Goal: Contribute content: Add original content to the website for others to see

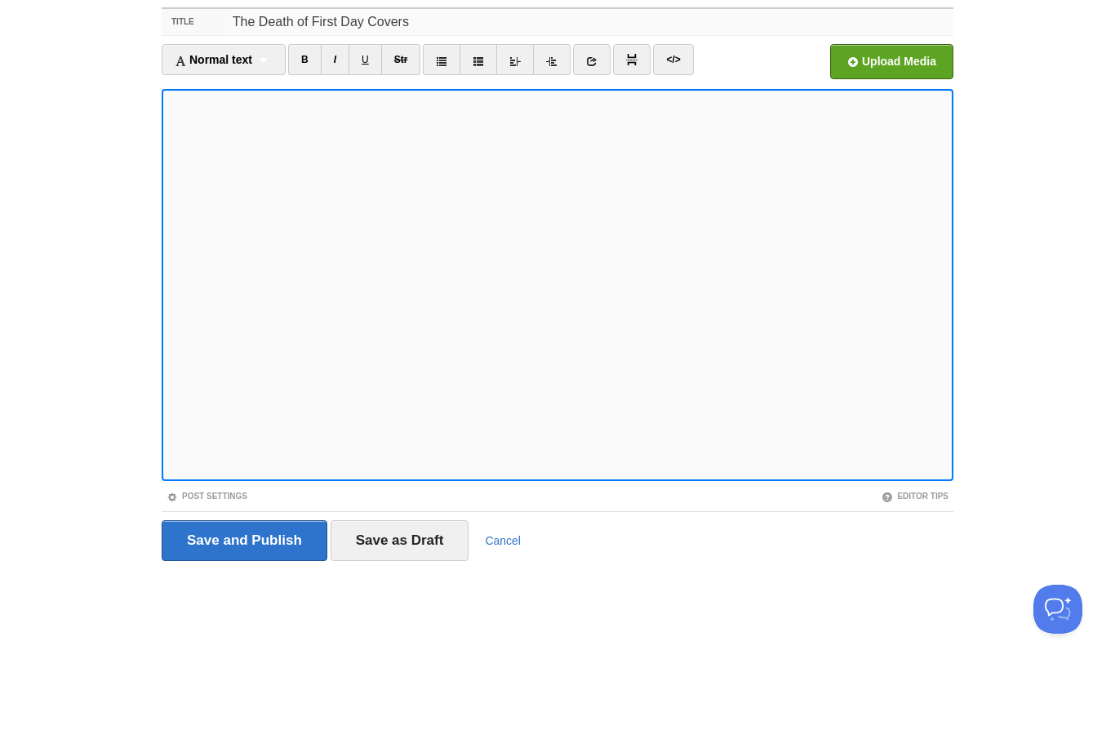
click at [456, 78] on input "The Death of First Day Covers" at bounding box center [591, 91] width 726 height 26
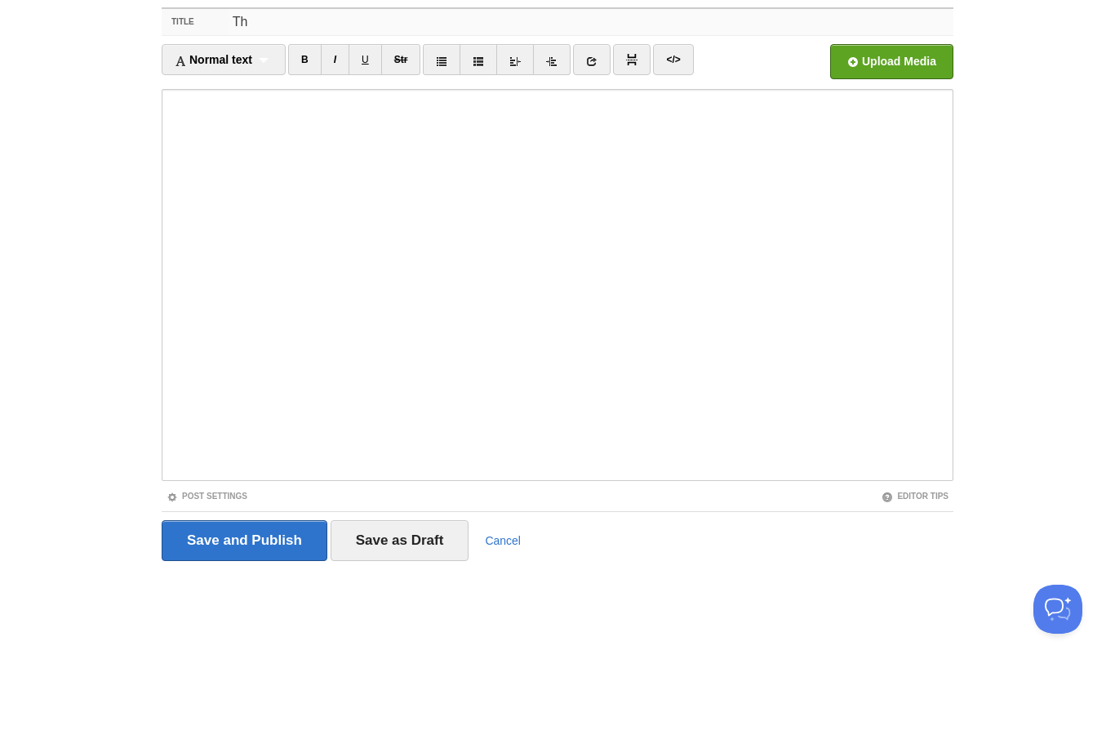
type input "T"
type input "Garfield (Sc. 558): [DATE]"
click at [194, 560] on link "Post Settings" at bounding box center [207, 564] width 81 height 9
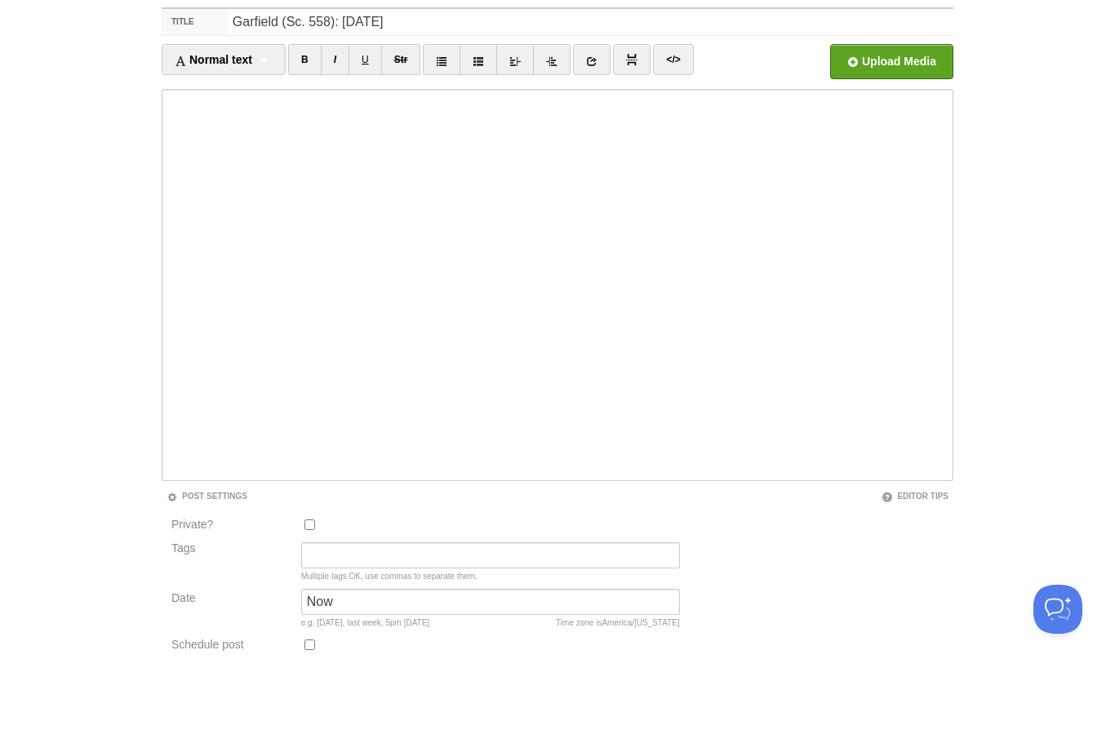
scroll to position [69, 0]
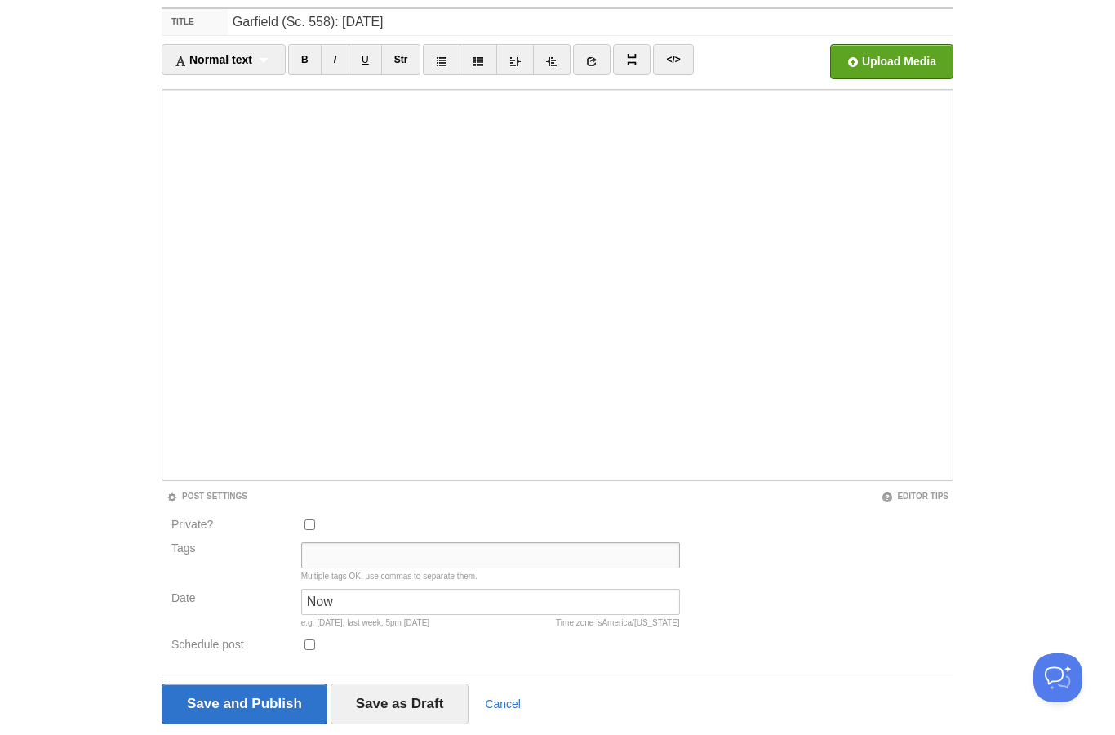
click at [339, 556] on input "Tags" at bounding box center [490, 555] width 379 height 26
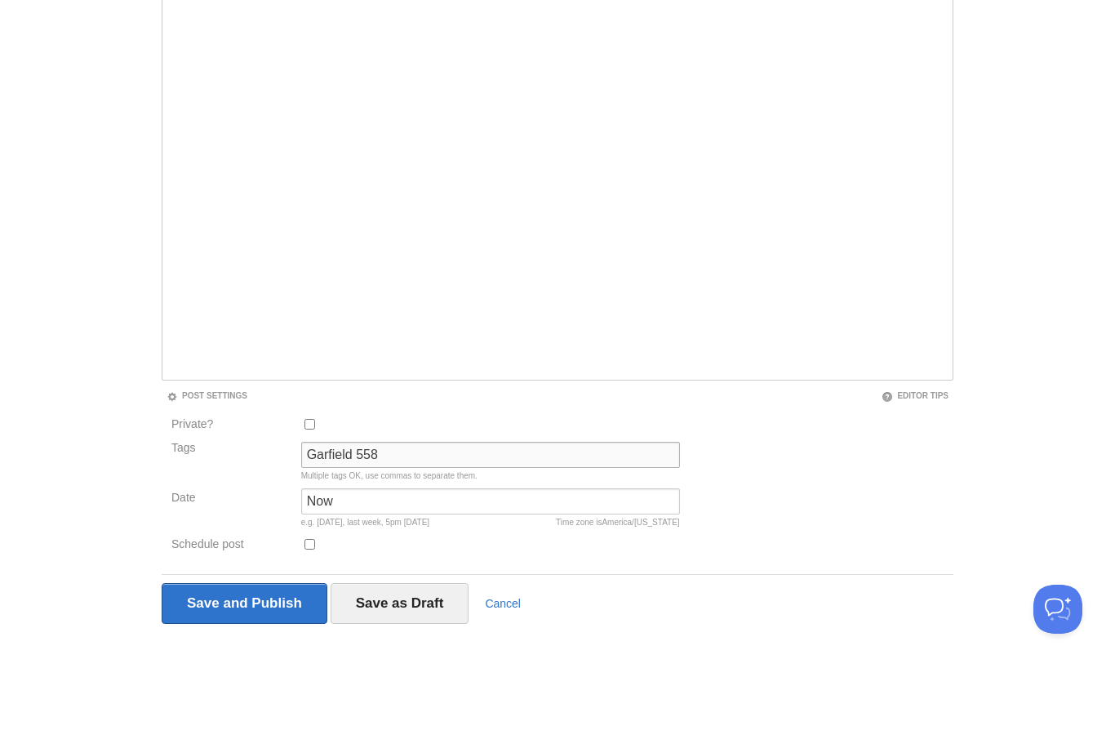
scroll to position [123, 0]
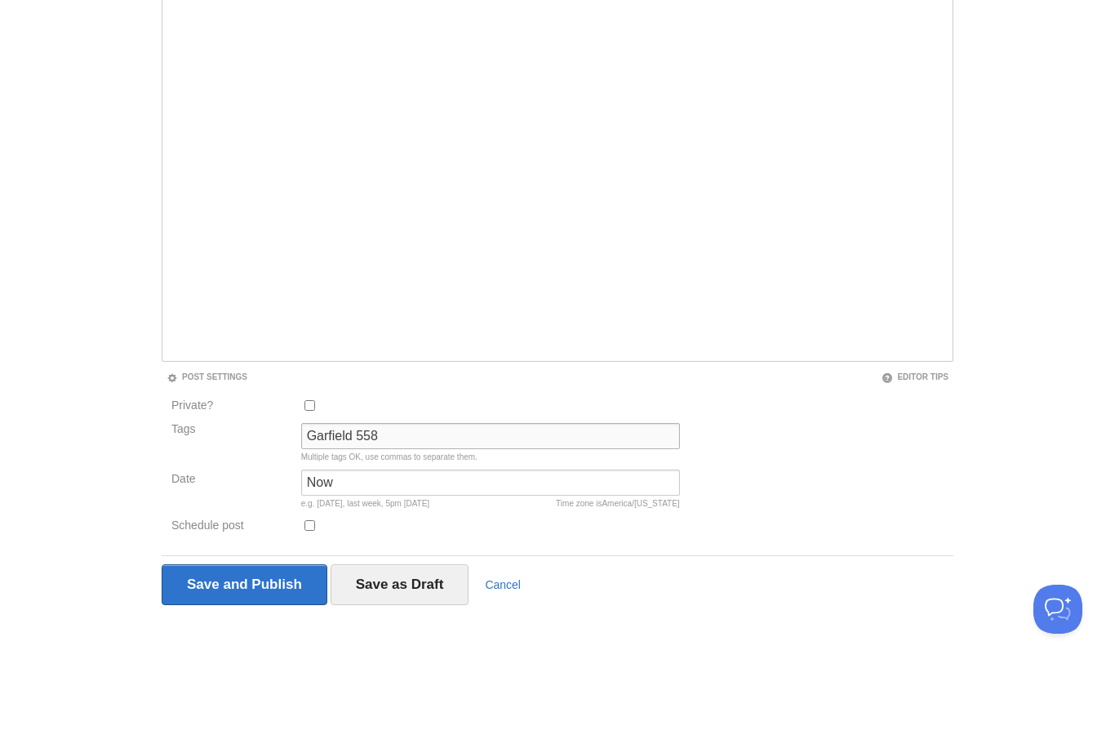
type input "Garfield 558"
click at [401, 633] on input "Save as Draft" at bounding box center [400, 653] width 139 height 41
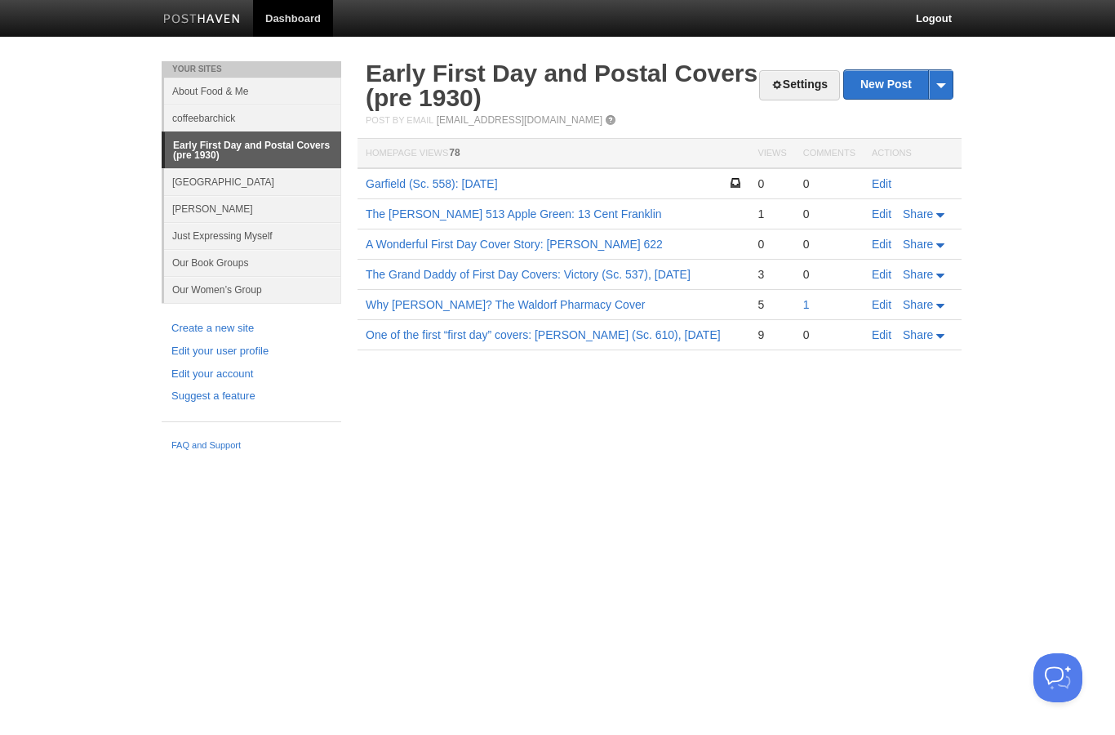
click at [880, 185] on link "Edit" at bounding box center [882, 183] width 20 height 13
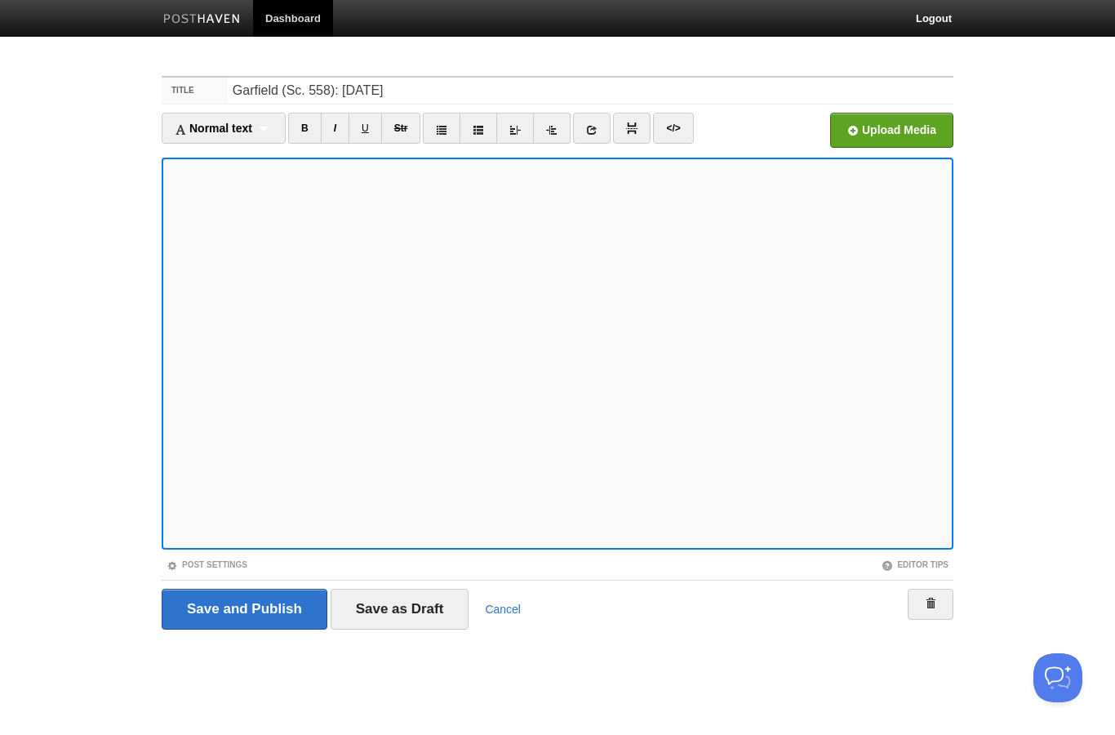
click at [383, 598] on input "Save as Draft" at bounding box center [400, 609] width 139 height 41
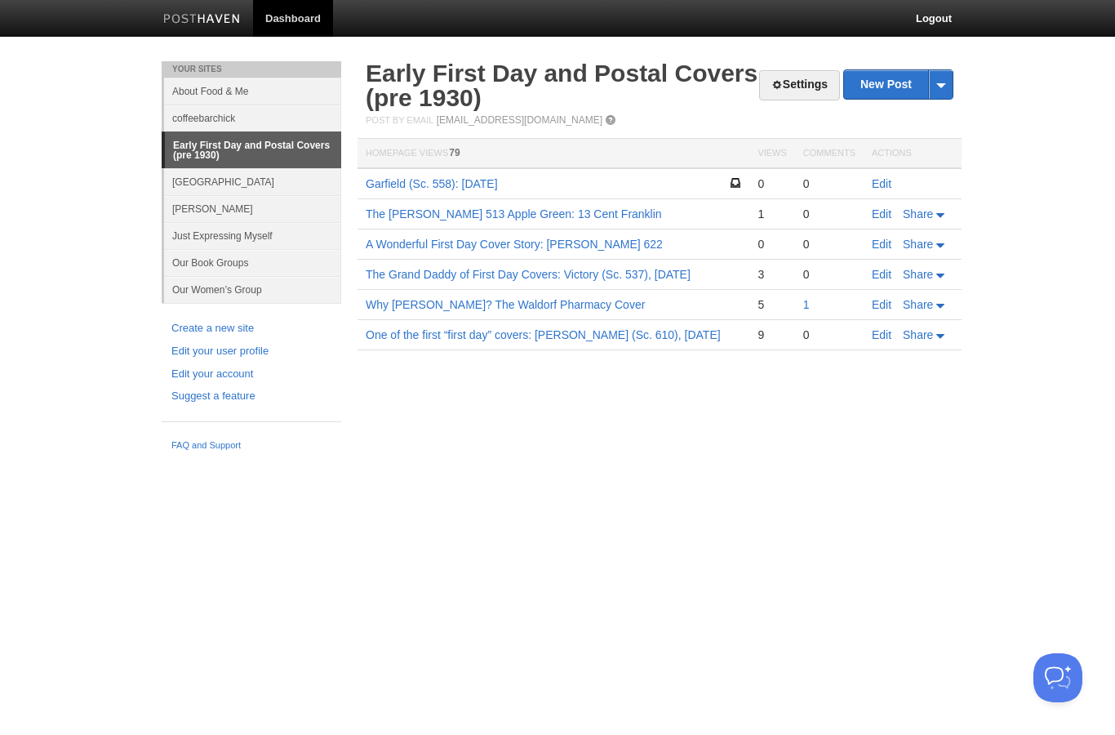
click at [878, 183] on link "Edit" at bounding box center [882, 183] width 20 height 13
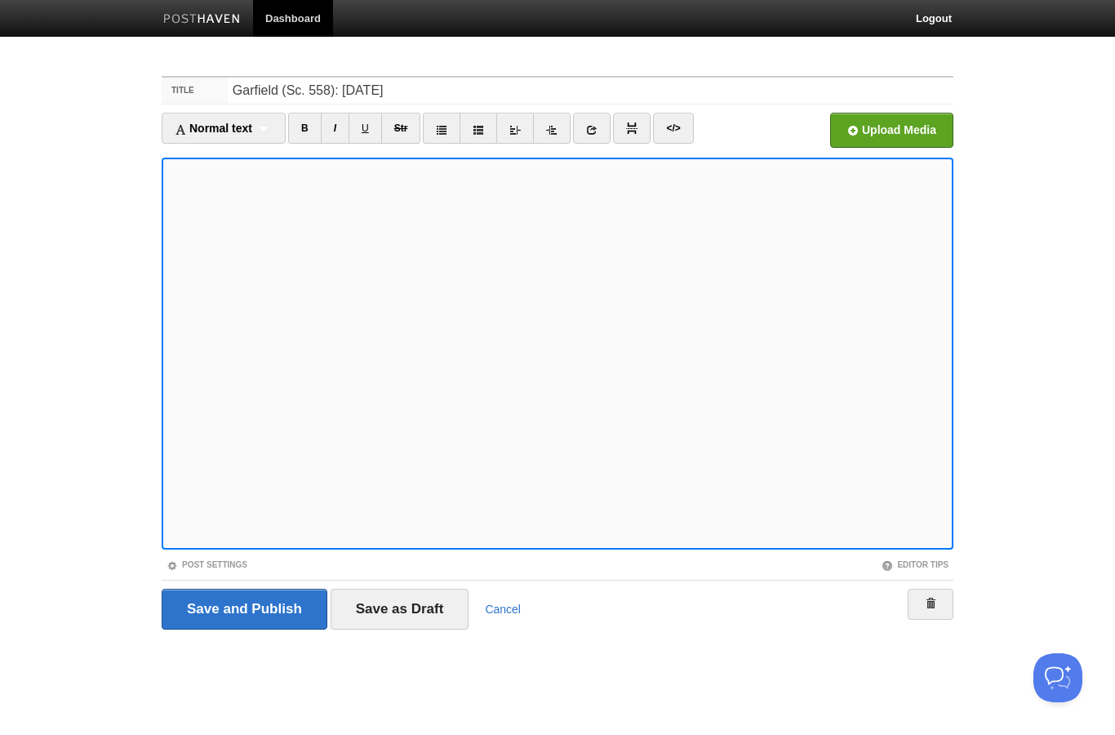
click at [883, 136] on input "file" at bounding box center [399, 134] width 1236 height 83
click at [879, 118] on input "file" at bounding box center [399, 134] width 1236 height 83
click at [389, 613] on input "Save as Draft" at bounding box center [400, 609] width 139 height 41
